Goal: Task Accomplishment & Management: Use online tool/utility

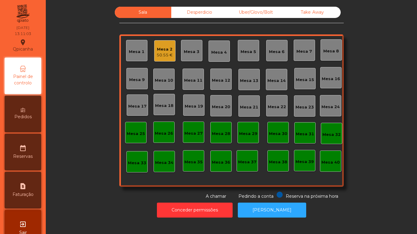
click at [218, 79] on div "Mesa 12" at bounding box center [221, 81] width 18 height 6
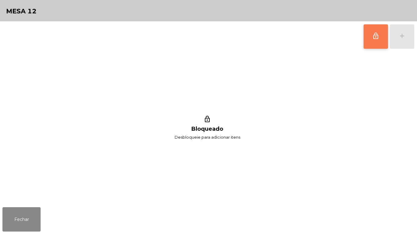
click at [370, 36] on button "lock_outline" at bounding box center [376, 36] width 24 height 24
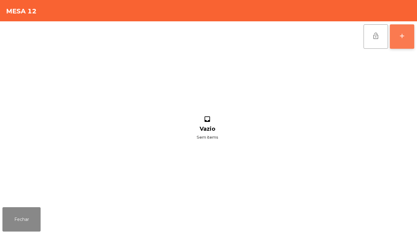
click at [403, 42] on button "add" at bounding box center [402, 36] width 24 height 24
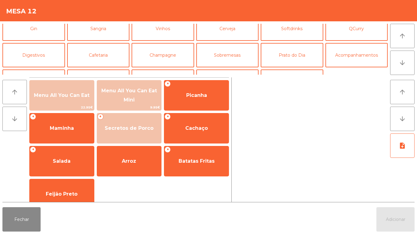
scroll to position [37, 0]
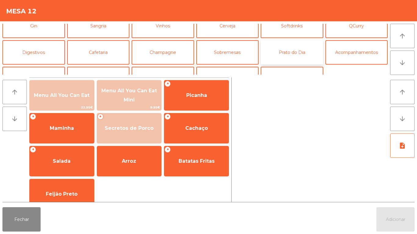
click at [292, 56] on button "Prato do Dia" at bounding box center [292, 52] width 63 height 24
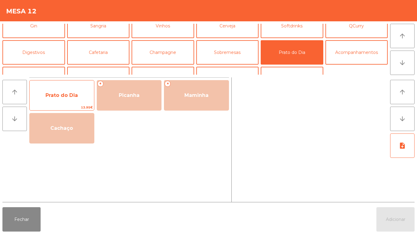
click at [67, 99] on span "Prato do Dia" at bounding box center [62, 95] width 64 height 16
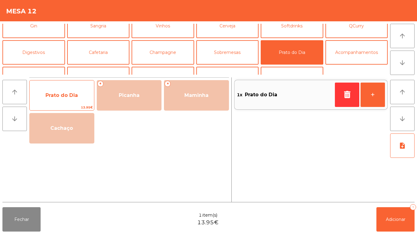
click at [64, 95] on span "Prato do Dia" at bounding box center [61, 96] width 32 height 6
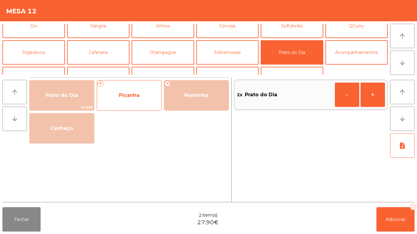
click at [133, 101] on span "Picanha" at bounding box center [129, 95] width 64 height 16
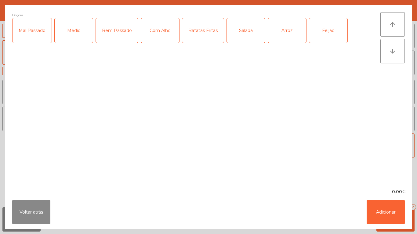
click at [35, 36] on div "Mal Passado" at bounding box center [32, 30] width 39 height 24
click at [156, 35] on div "Com Alho" at bounding box center [160, 30] width 38 height 24
click at [203, 40] on div "Batatas Fritas" at bounding box center [203, 30] width 42 height 24
click at [280, 34] on div "Arroz" at bounding box center [287, 30] width 38 height 24
click at [315, 35] on div "Feijao" at bounding box center [328, 30] width 38 height 24
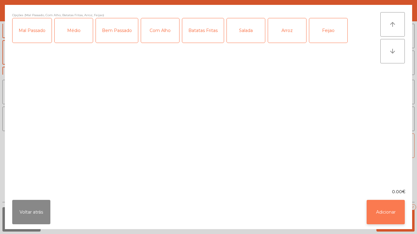
click at [385, 209] on button "Adicionar" at bounding box center [386, 212] width 38 height 24
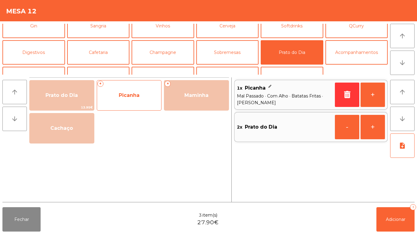
click at [124, 98] on span "Picanha" at bounding box center [129, 95] width 64 height 16
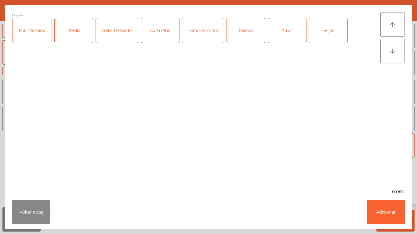
click at [39, 37] on div "Mal Passado" at bounding box center [32, 30] width 39 height 24
click at [207, 41] on div "Batatas Fritas" at bounding box center [203, 30] width 42 height 24
click at [277, 38] on div "Arroz" at bounding box center [287, 30] width 38 height 24
click at [317, 39] on div "Feijao" at bounding box center [328, 30] width 38 height 24
click at [385, 213] on button "Adicionar" at bounding box center [386, 212] width 38 height 24
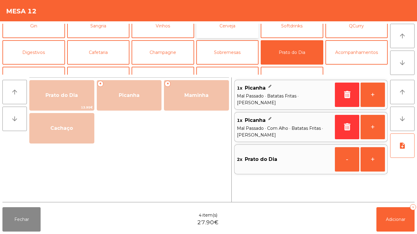
click at [236, 36] on button "Cerveja" at bounding box center [227, 26] width 63 height 24
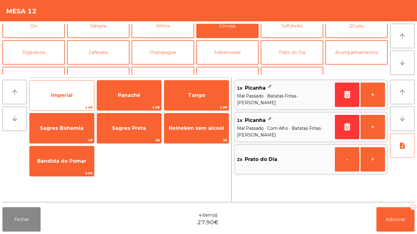
click at [67, 103] on span "Imperial" at bounding box center [62, 95] width 64 height 16
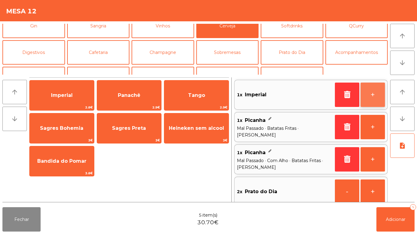
click at [370, 91] on button "+" at bounding box center [373, 95] width 24 height 24
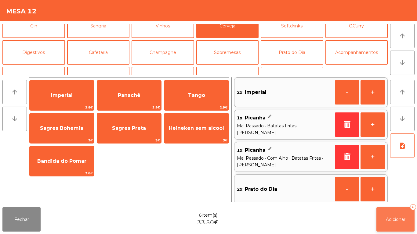
click at [397, 220] on span "Adicionar" at bounding box center [396, 219] width 20 height 5
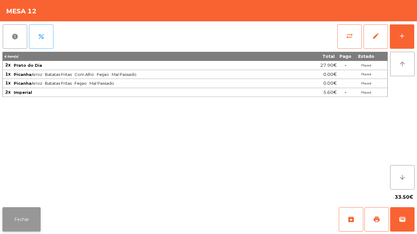
click at [18, 216] on button "Fechar" at bounding box center [21, 220] width 38 height 24
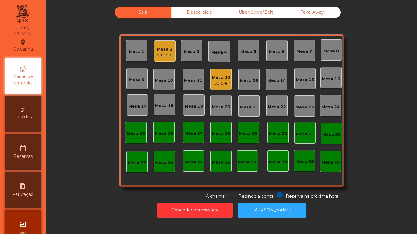
click at [166, 51] on div "Mesa 2" at bounding box center [165, 49] width 16 height 6
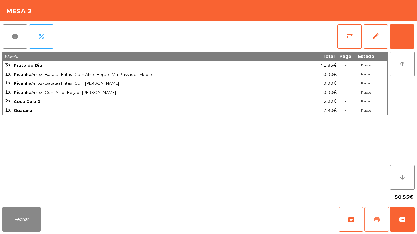
click at [370, 219] on button "print" at bounding box center [377, 220] width 24 height 24
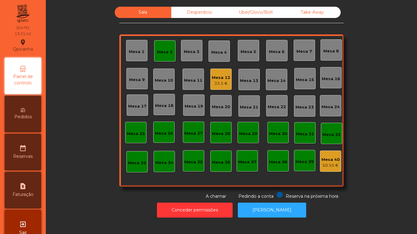
click at [159, 55] on div "Mesa 2" at bounding box center [164, 50] width 21 height 21
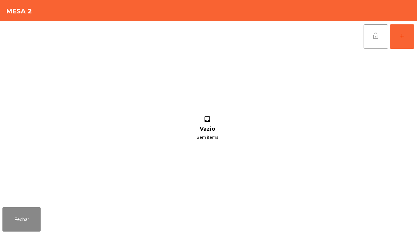
click at [369, 41] on button "lock_open" at bounding box center [376, 36] width 24 height 24
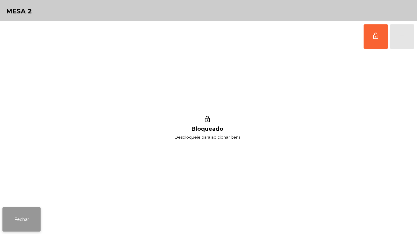
click at [22, 215] on button "Fechar" at bounding box center [21, 220] width 38 height 24
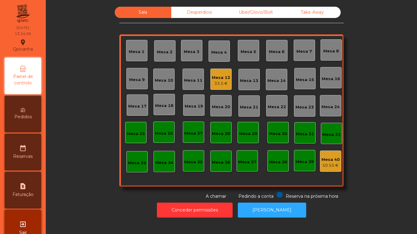
click at [214, 81] on div "33.5 €" at bounding box center [221, 84] width 18 height 6
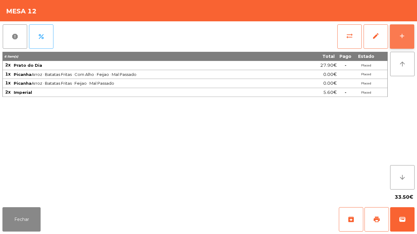
click at [397, 33] on button "add" at bounding box center [402, 36] width 24 height 24
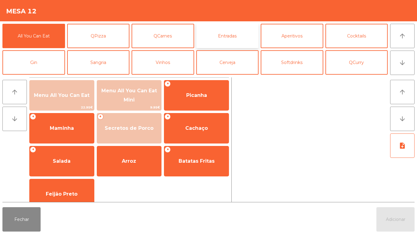
click at [221, 40] on button "Entradas" at bounding box center [227, 36] width 63 height 24
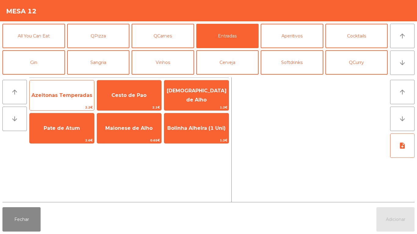
click at [75, 97] on span "Azeitonas Temperadas" at bounding box center [61, 96] width 61 height 6
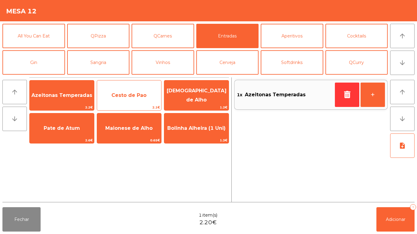
click at [139, 94] on span "Cesto de Pao" at bounding box center [128, 96] width 35 height 6
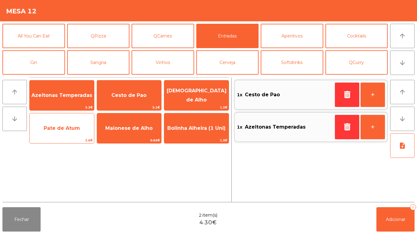
click at [72, 137] on span "Pate de Atum" at bounding box center [62, 128] width 64 height 16
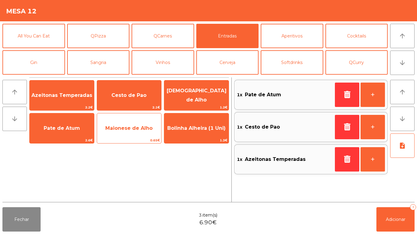
click at [135, 136] on span "Maionese de Alho" at bounding box center [129, 128] width 64 height 16
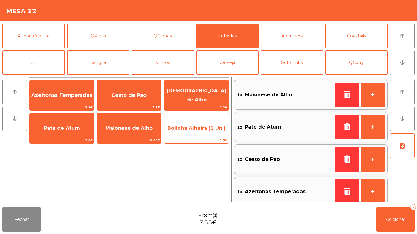
click at [199, 134] on span "Bolinha Alheira (1 Uni)" at bounding box center [196, 128] width 64 height 16
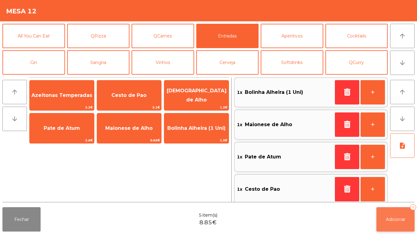
click at [391, 220] on span "Adicionar" at bounding box center [396, 219] width 20 height 5
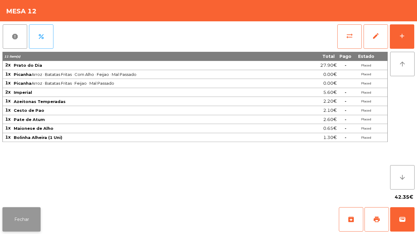
click at [26, 218] on button "Fechar" at bounding box center [21, 220] width 38 height 24
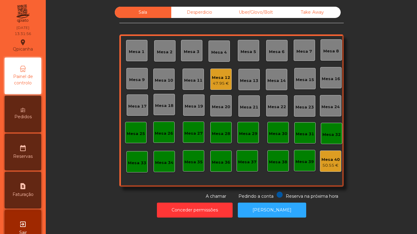
click at [168, 111] on div "Mesa 18" at bounding box center [164, 104] width 21 height 21
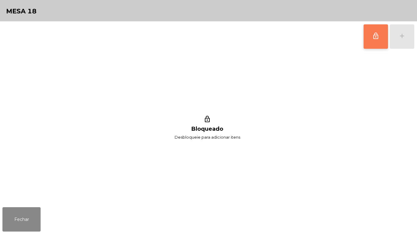
click at [365, 48] on button "lock_outline" at bounding box center [376, 36] width 24 height 24
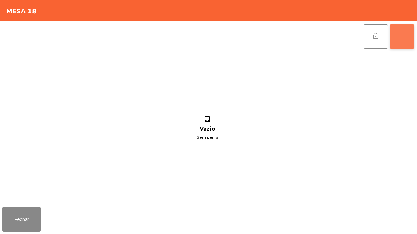
click at [405, 42] on button "add" at bounding box center [402, 36] width 24 height 24
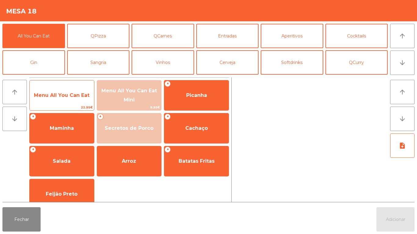
click at [73, 98] on span "Menu All You Can Eat" at bounding box center [62, 96] width 56 height 6
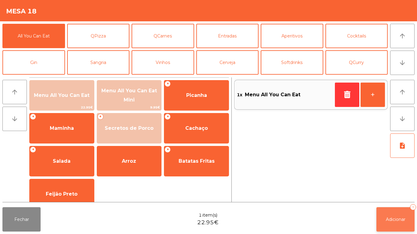
click at [395, 213] on button "Adicionar 1" at bounding box center [395, 220] width 38 height 24
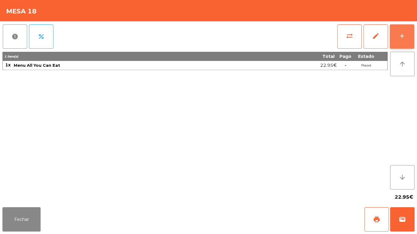
click at [401, 37] on div "add" at bounding box center [401, 35] width 7 height 7
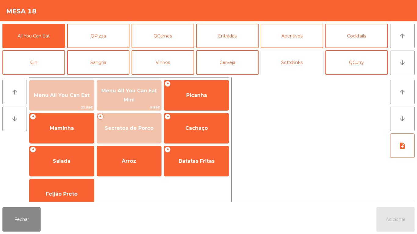
click at [294, 62] on button "Softdrinks" at bounding box center [292, 62] width 63 height 24
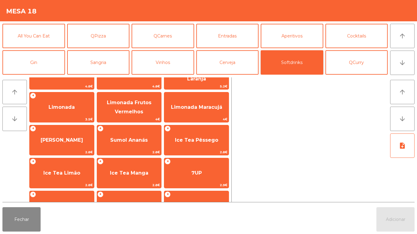
scroll to position [53, 0]
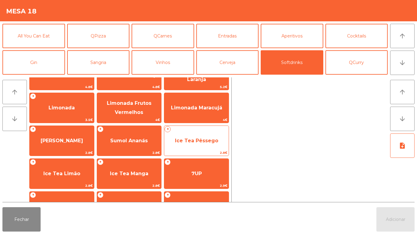
click at [195, 140] on span "Ice Tea Pêssego" at bounding box center [196, 141] width 43 height 6
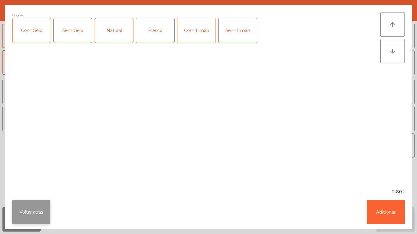
click at [35, 211] on button "Voltar atrás" at bounding box center [31, 212] width 38 height 24
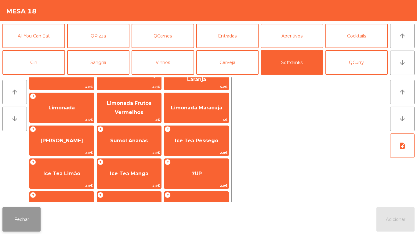
click at [27, 223] on button "Fechar" at bounding box center [21, 220] width 38 height 24
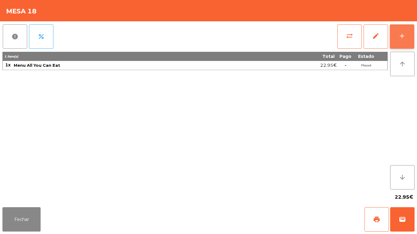
click at [398, 34] on button "add" at bounding box center [402, 36] width 24 height 24
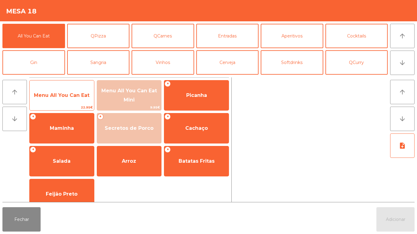
click at [68, 102] on span "Menu All You Can Eat" at bounding box center [62, 95] width 64 height 16
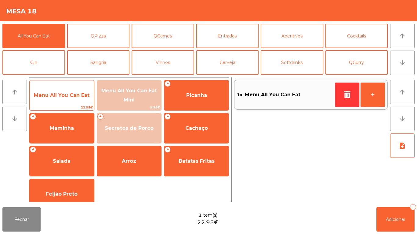
click at [64, 99] on span "Menu All You Can Eat" at bounding box center [62, 95] width 64 height 16
click at [63, 101] on span "Menu All You Can Eat" at bounding box center [62, 95] width 64 height 16
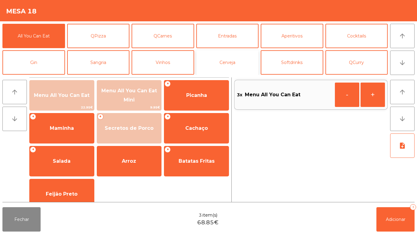
click at [238, 65] on button "Cerveja" at bounding box center [227, 62] width 63 height 24
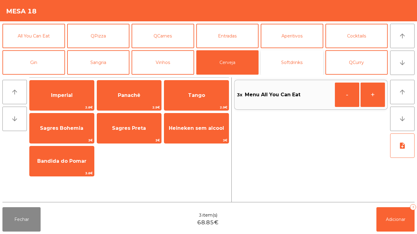
click at [288, 56] on button "Softdrinks" at bounding box center [292, 62] width 63 height 24
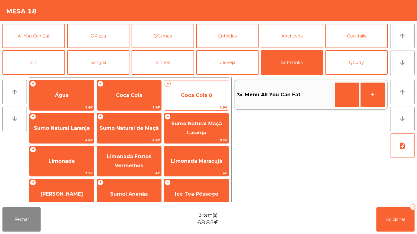
click at [198, 101] on span "Coca Cola 0" at bounding box center [196, 95] width 64 height 16
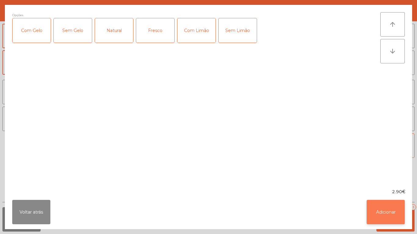
click at [380, 213] on button "Adicionar" at bounding box center [386, 212] width 38 height 24
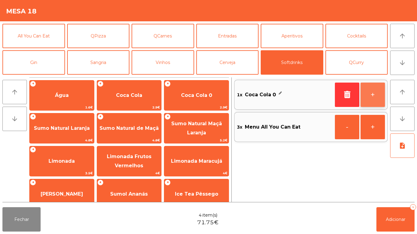
click at [369, 91] on button "+" at bounding box center [373, 95] width 24 height 24
click at [368, 89] on button "+" at bounding box center [373, 95] width 24 height 24
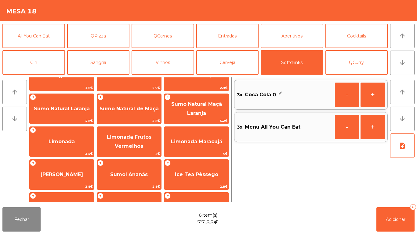
scroll to position [22, 0]
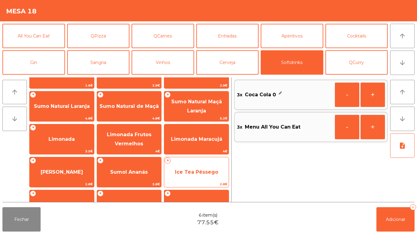
click at [190, 175] on span "Ice Tea Pêssego" at bounding box center [196, 172] width 64 height 16
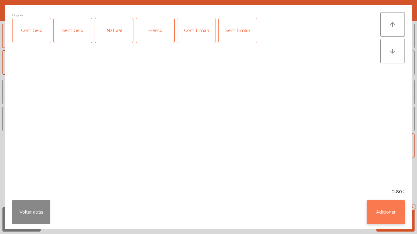
click at [385, 208] on button "Adicionar" at bounding box center [386, 212] width 38 height 24
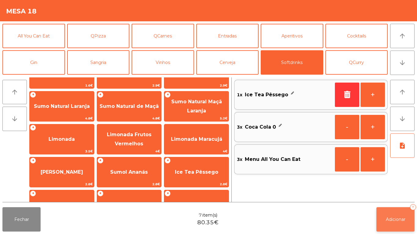
click at [403, 217] on span "Adicionar" at bounding box center [396, 219] width 20 height 5
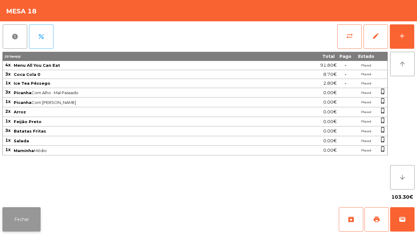
click at [18, 214] on button "Fechar" at bounding box center [21, 220] width 38 height 24
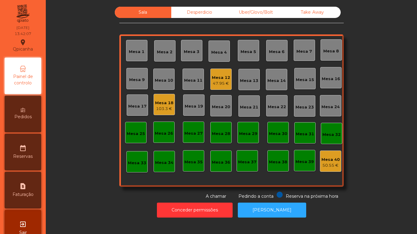
click at [187, 52] on div "Mesa 3" at bounding box center [192, 52] width 16 height 6
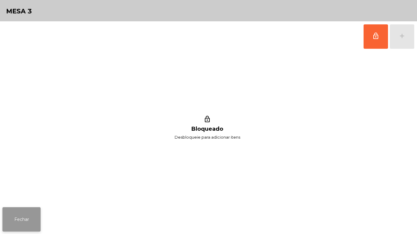
click at [35, 219] on button "Fechar" at bounding box center [21, 220] width 38 height 24
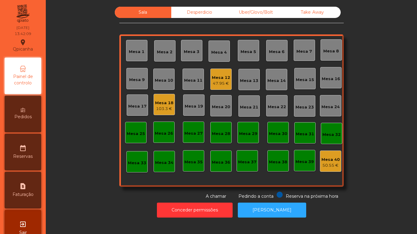
click at [161, 55] on div "Mesa 2" at bounding box center [165, 52] width 16 height 6
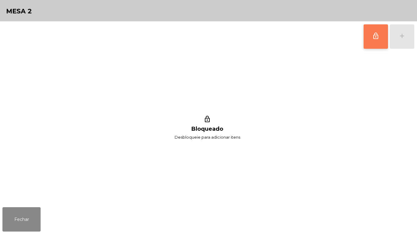
click at [374, 38] on span "lock_outline" at bounding box center [375, 35] width 7 height 7
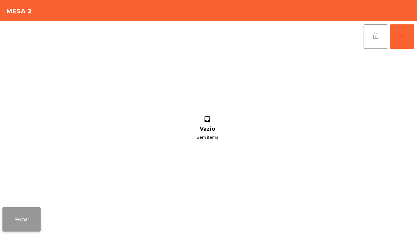
click at [29, 222] on button "Fechar" at bounding box center [21, 220] width 38 height 24
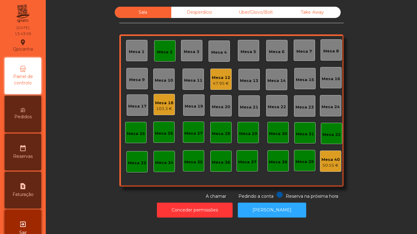
click at [158, 51] on div "Mesa 2" at bounding box center [165, 52] width 16 height 6
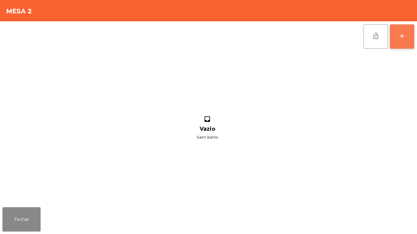
click at [399, 36] on div "add" at bounding box center [401, 35] width 7 height 7
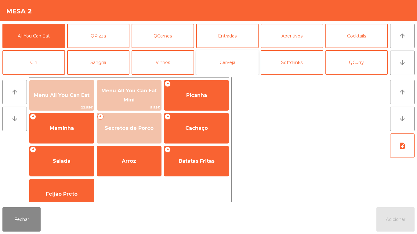
click at [220, 64] on button "Cerveja" at bounding box center [227, 62] width 63 height 24
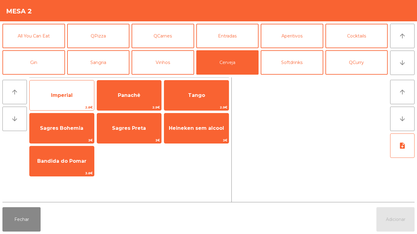
click at [71, 94] on span "Imperial" at bounding box center [62, 96] width 22 height 6
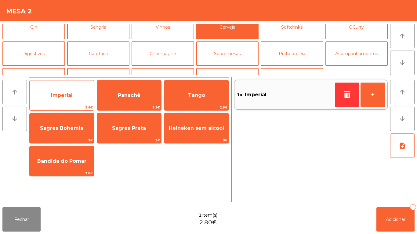
scroll to position [36, 0]
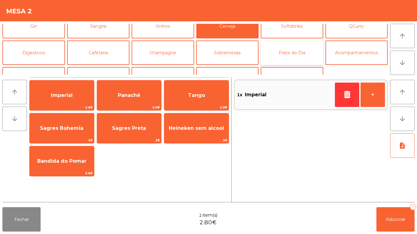
click at [292, 56] on button "Prato do Dia" at bounding box center [292, 53] width 63 height 24
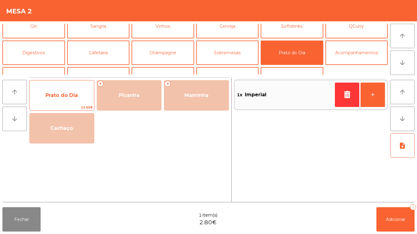
click at [64, 94] on span "Prato do Dia" at bounding box center [61, 96] width 32 height 6
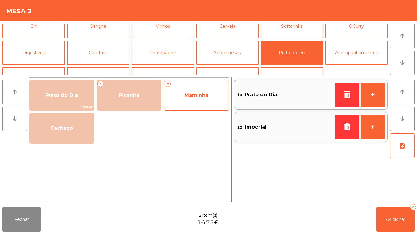
click at [191, 103] on span "Maminha" at bounding box center [196, 95] width 64 height 16
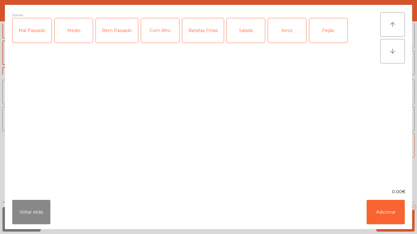
click at [77, 42] on div "Médio" at bounding box center [74, 30] width 38 height 24
click at [161, 36] on div "Com Alho" at bounding box center [160, 30] width 38 height 24
click at [204, 41] on div "Batatas Fritas" at bounding box center [203, 30] width 42 height 24
click at [243, 41] on div "Salada" at bounding box center [246, 30] width 38 height 24
click at [280, 40] on div "Arroz" at bounding box center [287, 30] width 38 height 24
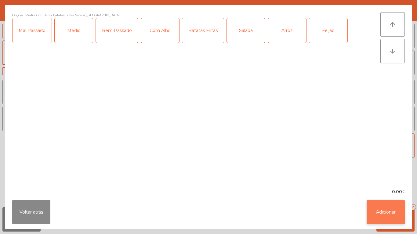
click at [384, 213] on button "Adicionar" at bounding box center [386, 212] width 38 height 24
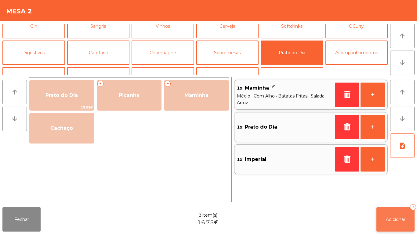
click at [397, 219] on span "Adicionar" at bounding box center [396, 219] width 20 height 5
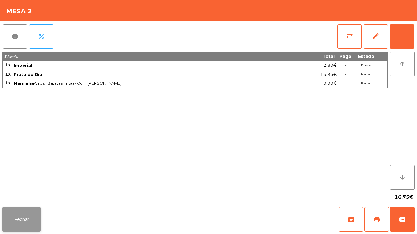
click at [19, 219] on button "Fechar" at bounding box center [21, 220] width 38 height 24
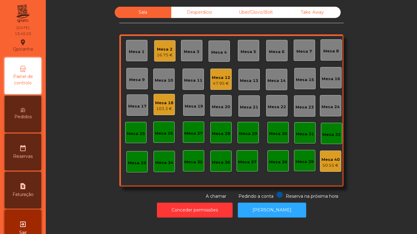
click at [160, 107] on div "103.3 €" at bounding box center [164, 109] width 18 height 6
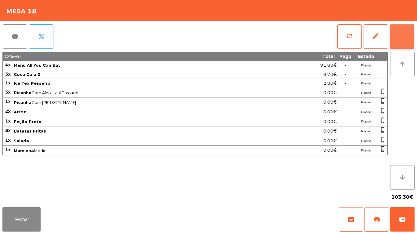
click at [398, 40] on button "add" at bounding box center [402, 36] width 24 height 24
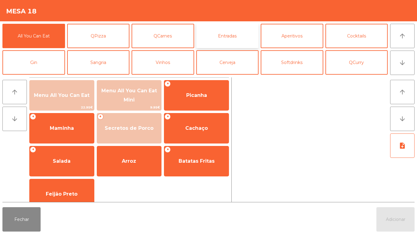
click at [220, 38] on button "Entradas" at bounding box center [227, 36] width 63 height 24
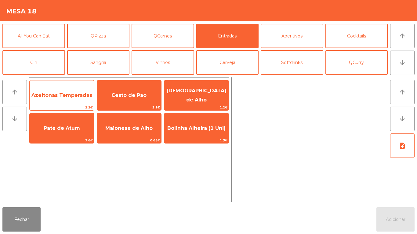
click at [77, 98] on span "Azeitonas Temperadas" at bounding box center [61, 96] width 61 height 6
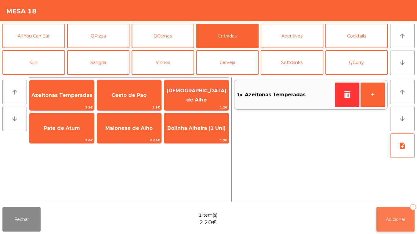
click at [394, 219] on span "Adicionar" at bounding box center [396, 219] width 20 height 5
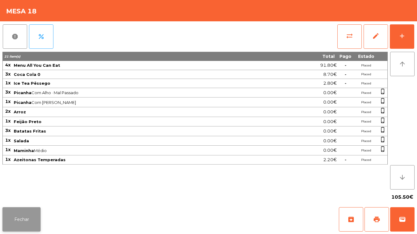
click at [26, 219] on button "Fechar" at bounding box center [21, 220] width 38 height 24
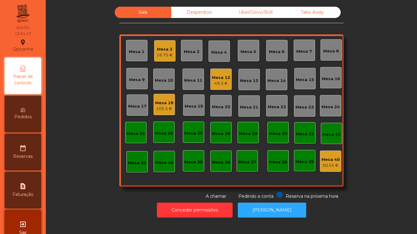
click at [167, 50] on div "Mesa 2" at bounding box center [165, 49] width 16 height 6
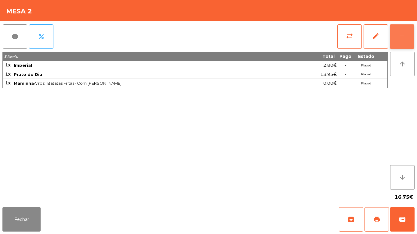
click at [402, 41] on button "add" at bounding box center [402, 36] width 24 height 24
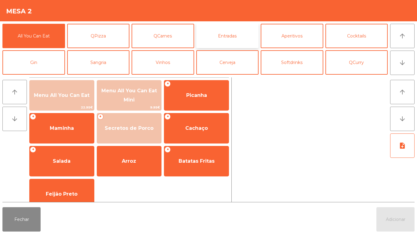
click at [232, 35] on button "Entradas" at bounding box center [227, 36] width 63 height 24
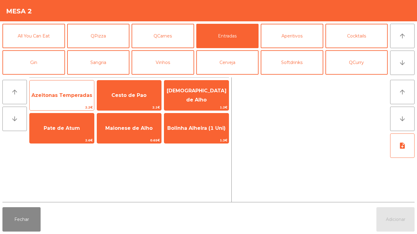
click at [71, 93] on span "Azeitonas Temperadas" at bounding box center [61, 96] width 61 height 6
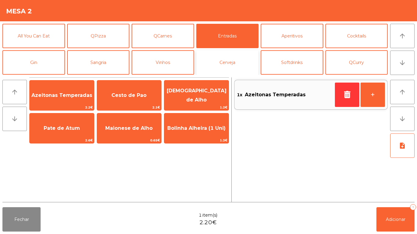
click at [228, 63] on button "Cerveja" at bounding box center [227, 62] width 63 height 24
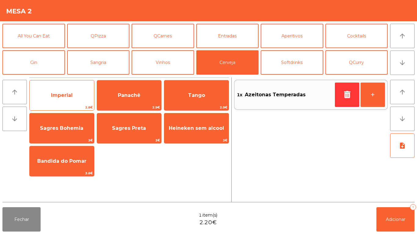
click at [68, 93] on span "Imperial" at bounding box center [62, 96] width 22 height 6
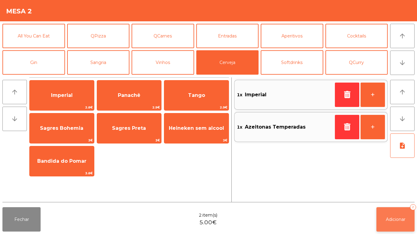
click at [395, 216] on button "Adicionar 2" at bounding box center [395, 220] width 38 height 24
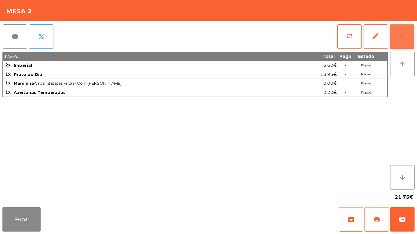
click at [395, 31] on button "add" at bounding box center [402, 36] width 24 height 24
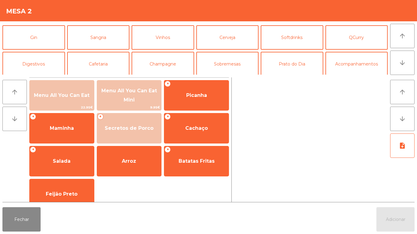
scroll to position [25, 0]
click at [102, 67] on button "Cafetaria" at bounding box center [98, 64] width 63 height 24
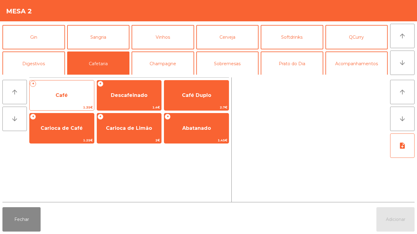
click at [68, 99] on span "Café" at bounding box center [62, 95] width 64 height 16
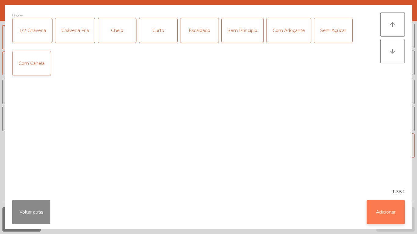
click at [384, 209] on button "Adicionar" at bounding box center [386, 212] width 38 height 24
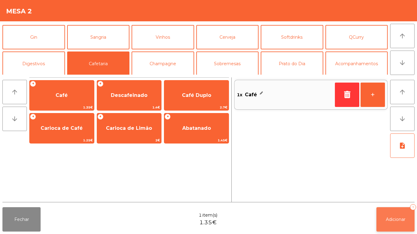
click at [388, 218] on span "Adicionar" at bounding box center [396, 219] width 20 height 5
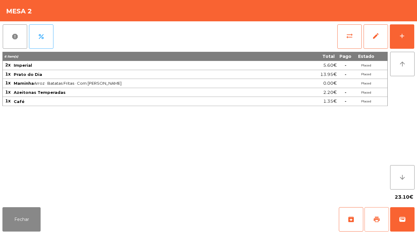
click at [373, 214] on button "print" at bounding box center [377, 220] width 24 height 24
click at [24, 220] on button "Fechar" at bounding box center [21, 220] width 38 height 24
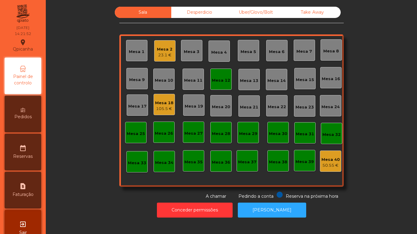
click at [157, 55] on div "23.1 €" at bounding box center [165, 55] width 16 height 6
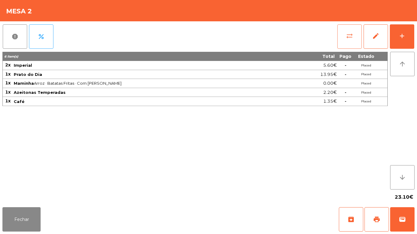
click at [345, 35] on button "sync_alt" at bounding box center [349, 36] width 24 height 24
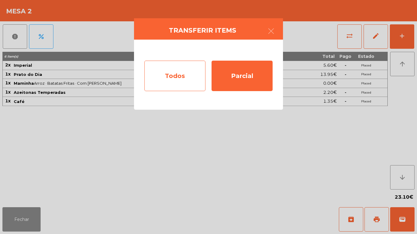
click at [183, 77] on div "Todos" at bounding box center [174, 76] width 61 height 31
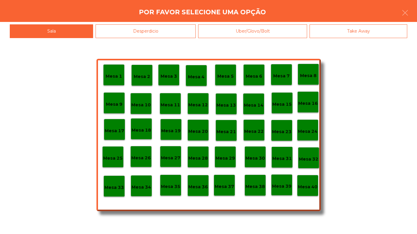
click at [307, 186] on p "Mesa 40" at bounding box center [308, 187] width 20 height 7
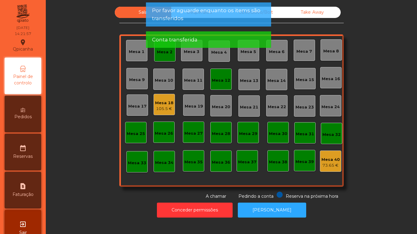
click at [161, 57] on div "Mesa 2" at bounding box center [164, 50] width 21 height 21
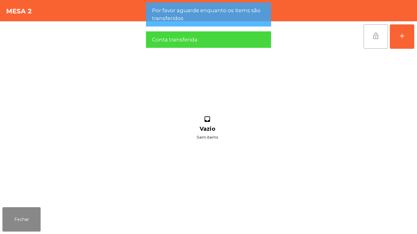
click at [372, 39] on button "lock_open" at bounding box center [376, 36] width 24 height 24
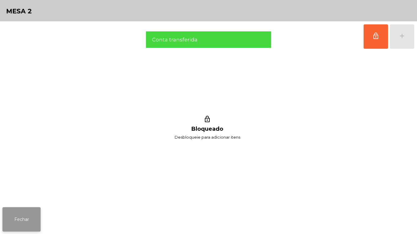
click at [28, 211] on button "Fechar" at bounding box center [21, 220] width 38 height 24
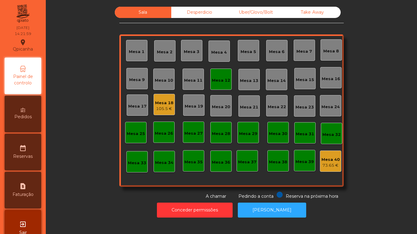
click at [220, 82] on div "Mesa 12" at bounding box center [221, 81] width 18 height 6
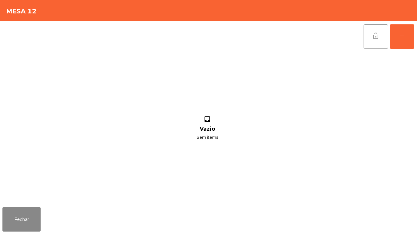
click at [378, 36] on span "lock_open" at bounding box center [375, 35] width 7 height 7
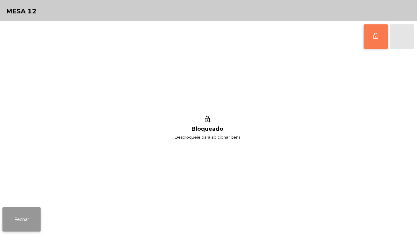
click at [27, 212] on button "Fechar" at bounding box center [21, 220] width 38 height 24
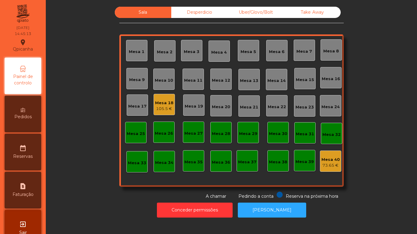
click at [163, 95] on div "Mesa 18 105.5 €" at bounding box center [164, 104] width 21 height 21
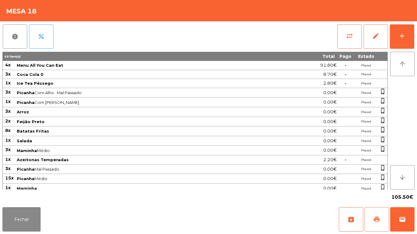
click at [376, 209] on button "print" at bounding box center [377, 220] width 24 height 24
click at [18, 226] on button "Fechar" at bounding box center [21, 220] width 38 height 24
